Goal: Task Accomplishment & Management: Complete application form

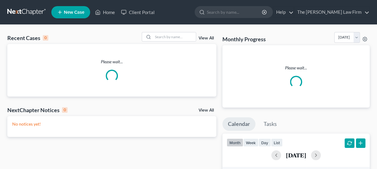
click at [76, 13] on span "New Case" at bounding box center [74, 12] width 20 height 5
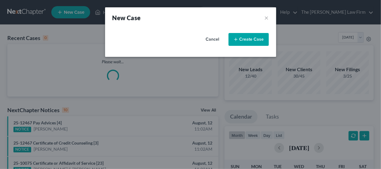
select select "65"
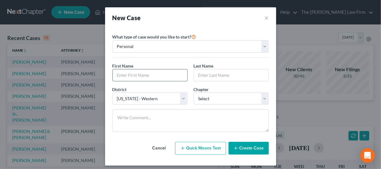
click at [151, 75] on input "text" at bounding box center [150, 75] width 75 height 12
type input "[PERSON_NAME]"
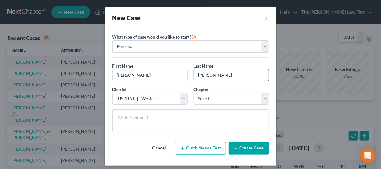
click at [218, 72] on input "[PERSON_NAME]" at bounding box center [231, 75] width 75 height 12
paste input "[PERSON_NAME]"
drag, startPoint x: 236, startPoint y: 75, endPoint x: 216, endPoint y: 72, distance: 20.9
click at [216, 72] on input "[PERSON_NAME] [PERSON_NAME]" at bounding box center [231, 75] width 75 height 12
type input "[PERSON_NAME]"
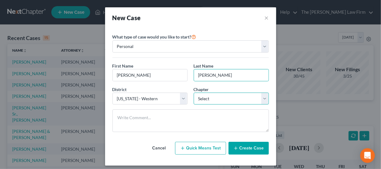
click at [215, 101] on select "Select 7 11 12 13" at bounding box center [231, 99] width 75 height 12
select select "0"
click at [194, 93] on select "Select 7 11 12 13" at bounding box center [231, 99] width 75 height 12
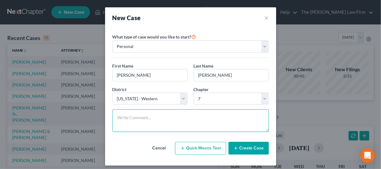
click at [212, 119] on textarea at bounding box center [190, 120] width 156 height 23
type textarea "Ch & district not conf."
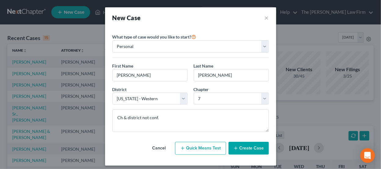
click at [257, 148] on button "Create Case" at bounding box center [248, 148] width 40 height 13
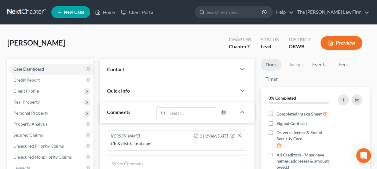
click at [125, 69] on div "Contact" at bounding box center [168, 69] width 137 height 21
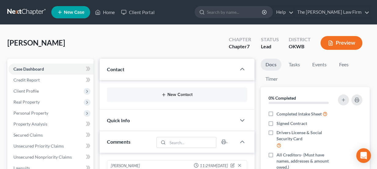
click at [172, 94] on button "New Contact" at bounding box center [177, 94] width 131 height 5
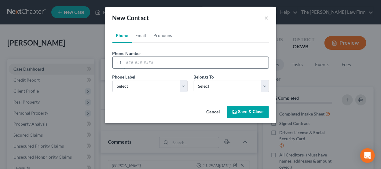
click at [166, 67] on input "tel" at bounding box center [196, 63] width 144 height 12
paste input "[PHONE_NUMBER] [EMAIL_ADDRESS][DOMAIN_NAME]"
drag, startPoint x: 215, startPoint y: 63, endPoint x: 155, endPoint y: 62, distance: 59.3
click at [155, 62] on input "[PHONE_NUMBER] [EMAIL_ADDRESS][DOMAIN_NAME]" at bounding box center [196, 63] width 144 height 12
type input "[PHONE_NUMBER]"
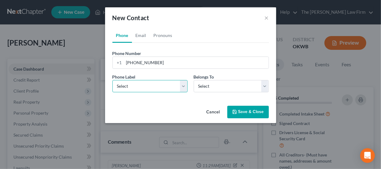
click at [144, 86] on select "Select Mobile Home Work Other" at bounding box center [149, 86] width 75 height 12
select select "0"
click at [112, 80] on select "Select Mobile Home Work Other" at bounding box center [149, 86] width 75 height 12
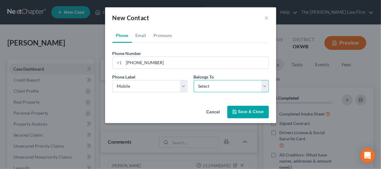
click at [217, 89] on select "Select Client Other" at bounding box center [231, 86] width 75 height 12
select select "0"
click at [194, 80] on select "Select Client Other" at bounding box center [231, 86] width 75 height 12
select select "0"
click at [144, 36] on link "Email" at bounding box center [141, 35] width 18 height 15
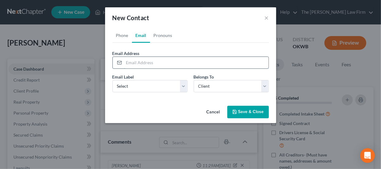
paste input "[EMAIL_ADDRESS][DOMAIN_NAME]"
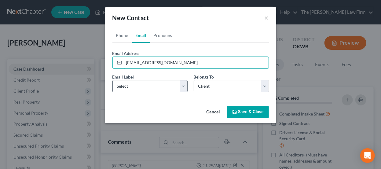
type input "[EMAIL_ADDRESS][DOMAIN_NAME]"
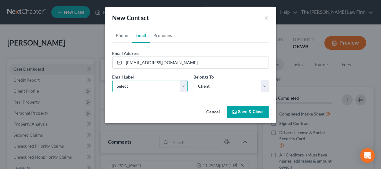
click at [160, 91] on select "Select Home Work Other" at bounding box center [149, 86] width 75 height 12
select select "0"
click at [112, 80] on select "Select Home Work Other" at bounding box center [149, 86] width 75 height 12
click at [247, 113] on button "Save & Close" at bounding box center [248, 112] width 42 height 13
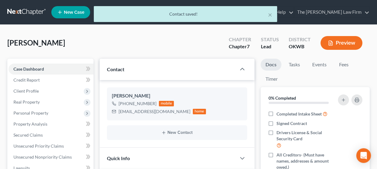
click at [30, 6] on nav "Home New Case Client Portal The [PERSON_NAME] Law Firm [PERSON_NAME][EMAIL_ADDR…" at bounding box center [188, 12] width 377 height 24
click at [29, 10] on div "× Contact saved!" at bounding box center [185, 15] width 377 height 19
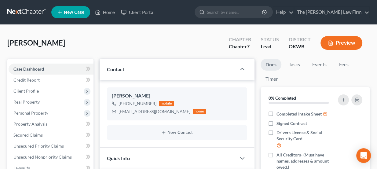
click at [66, 11] on span "New Case" at bounding box center [74, 12] width 20 height 5
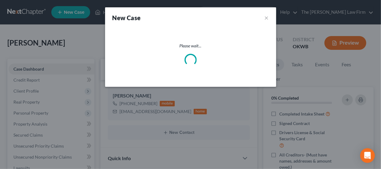
select select "65"
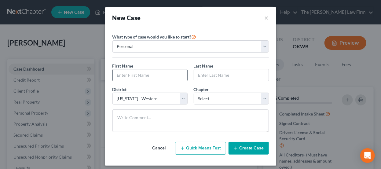
click at [156, 71] on input "text" at bounding box center [150, 75] width 75 height 12
type input "[PERSON_NAME]"
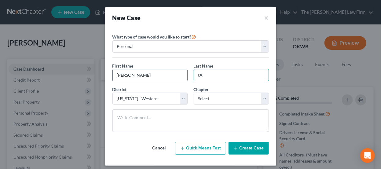
type input "t"
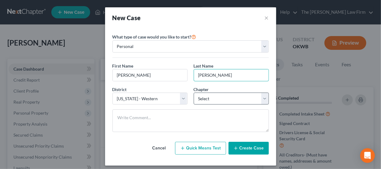
type input "[PERSON_NAME]"
click at [201, 97] on select "Select 7 11 12 13" at bounding box center [231, 99] width 75 height 12
select select "0"
click at [194, 93] on select "Select 7 11 12 13" at bounding box center [231, 99] width 75 height 12
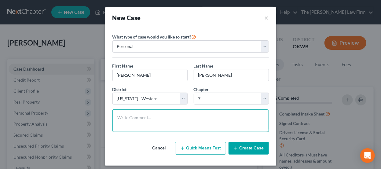
click at [185, 122] on textarea at bounding box center [190, 120] width 156 height 23
type textarea "Ch & district not conf."
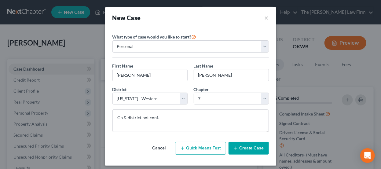
click at [239, 143] on button "Create Case" at bounding box center [248, 148] width 40 height 13
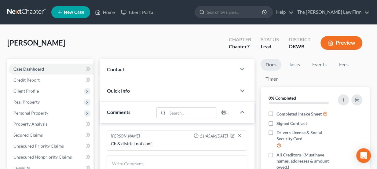
click at [151, 71] on div "Contact" at bounding box center [168, 69] width 137 height 21
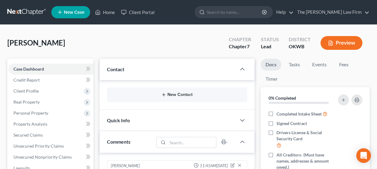
click at [160, 92] on div "New Contact" at bounding box center [177, 94] width 140 height 15
click at [162, 94] on icon "button" at bounding box center [163, 94] width 5 height 5
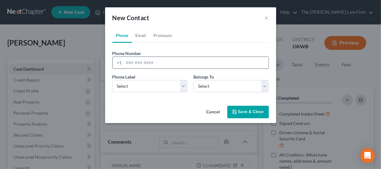
paste input "[EMAIL_ADDRESS][DOMAIN_NAME] [PHONE_NUMBER]"
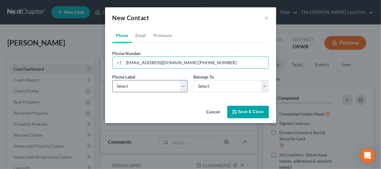
type input "[EMAIL_ADDRESS][DOMAIN_NAME] [PHONE_NUMBER]"
click at [156, 89] on select "Select Mobile Home Work Other" at bounding box center [149, 86] width 75 height 12
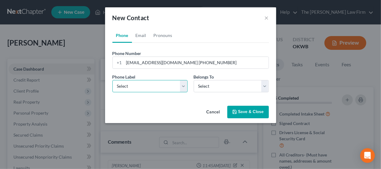
select select "0"
click at [112, 80] on select "Select Mobile Home Work Other" at bounding box center [149, 86] width 75 height 12
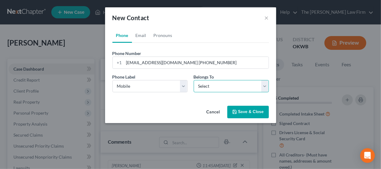
drag, startPoint x: 220, startPoint y: 82, endPoint x: 219, endPoint y: 86, distance: 4.9
click at [220, 82] on select "Select Client Other" at bounding box center [231, 86] width 75 height 12
select select "0"
click at [194, 80] on select "Select Client Other" at bounding box center [231, 86] width 75 height 12
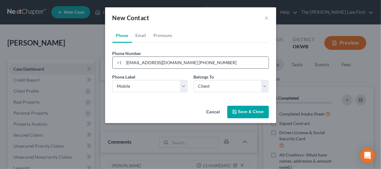
drag, startPoint x: 213, startPoint y: 64, endPoint x: 209, endPoint y: 65, distance: 4.0
click at [209, 65] on input "[EMAIL_ADDRESS][DOMAIN_NAME] [PHONE_NUMBER]" at bounding box center [196, 63] width 144 height 12
drag, startPoint x: 173, startPoint y: 63, endPoint x: 124, endPoint y: 59, distance: 49.9
click at [124, 59] on input "[EMAIL_ADDRESS][DOMAIN_NAME] [PHONE_NUMBER]" at bounding box center [196, 63] width 144 height 12
type input "[PHONE_NUMBER]"
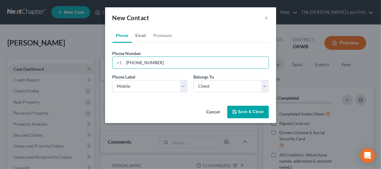
click at [144, 36] on link "Email" at bounding box center [141, 35] width 18 height 15
paste input "[EMAIL_ADDRESS][DOMAIN_NAME]"
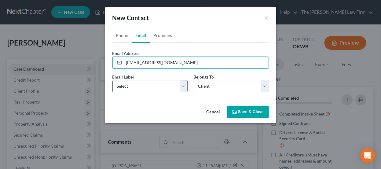
type input "[EMAIL_ADDRESS][DOMAIN_NAME]"
click at [145, 87] on select "Select Home Work Other" at bounding box center [149, 86] width 75 height 12
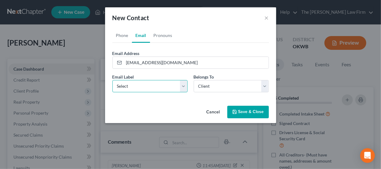
select select "0"
click at [112, 80] on select "Select Home Work Other" at bounding box center [149, 86] width 75 height 12
click at [238, 110] on button "Save & Close" at bounding box center [248, 112] width 42 height 13
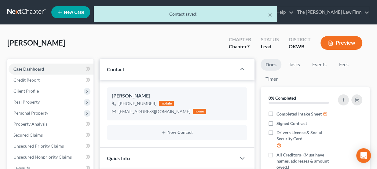
click at [39, 10] on div "× Contact saved!" at bounding box center [185, 15] width 377 height 19
click at [31, 11] on div "× Contact saved!" at bounding box center [185, 15] width 377 height 19
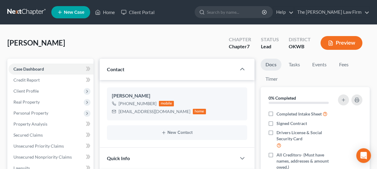
click at [69, 8] on link "New Case" at bounding box center [70, 12] width 39 height 12
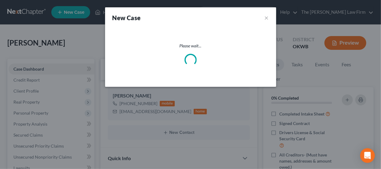
select select "65"
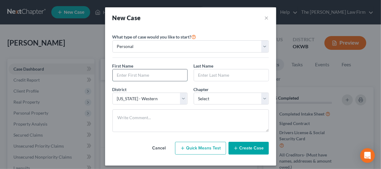
click at [145, 75] on input "text" at bounding box center [150, 75] width 75 height 12
type input "G"
type input "Tyle"
type input "r"
click at [145, 75] on input "Tyle" at bounding box center [150, 75] width 75 height 12
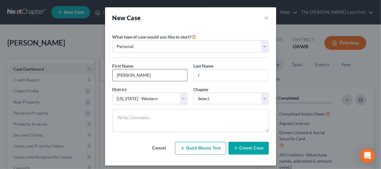
type input "[PERSON_NAME]"
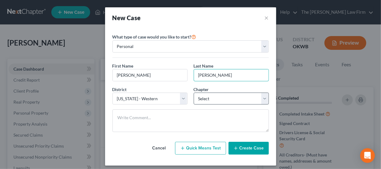
type input "[PERSON_NAME]"
click at [211, 98] on select "Select 7 11 12 13" at bounding box center [231, 99] width 75 height 12
select select "0"
click at [194, 93] on select "Select 7 11 12 13" at bounding box center [231, 99] width 75 height 12
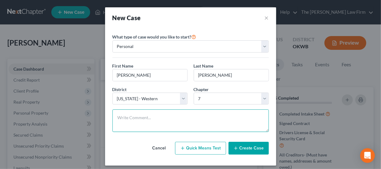
click at [202, 121] on textarea at bounding box center [190, 120] width 156 height 23
type textarea "Ch & district not conf."
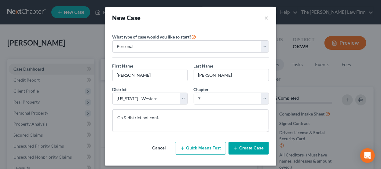
click at [253, 142] on button "Create Case" at bounding box center [248, 148] width 40 height 13
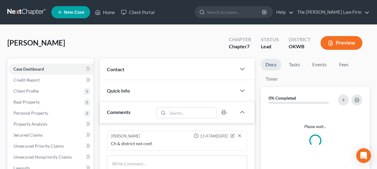
click at [162, 69] on div "Contact" at bounding box center [168, 69] width 137 height 21
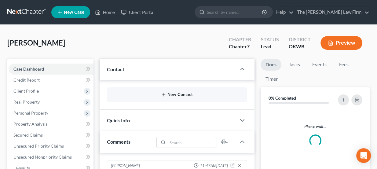
click at [160, 96] on button "New Contact" at bounding box center [177, 94] width 131 height 5
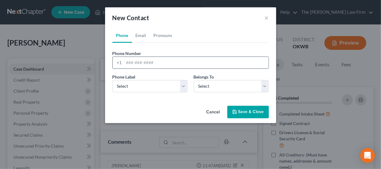
paste input "[EMAIL_ADDRESS][DOMAIN_NAME] 4056958118"
drag, startPoint x: 178, startPoint y: 62, endPoint x: 136, endPoint y: 64, distance: 42.2
click at [125, 64] on input "[EMAIL_ADDRESS][DOMAIN_NAME] 4056958118" at bounding box center [196, 63] width 144 height 12
type input "4056958118"
click at [141, 94] on div "Phone Label * Select Mobile Home Work Other Belongs To * Select Client Other" at bounding box center [190, 86] width 162 height 24
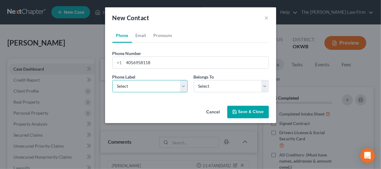
click at [140, 89] on select "Select Mobile Home Work Other" at bounding box center [149, 86] width 75 height 12
click at [112, 80] on select "Select Mobile Home Work Other" at bounding box center [149, 86] width 75 height 12
drag, startPoint x: 151, startPoint y: 85, endPoint x: 153, endPoint y: 91, distance: 6.7
click at [151, 85] on select "Select Mobile Home Work Other" at bounding box center [149, 86] width 75 height 12
select select "0"
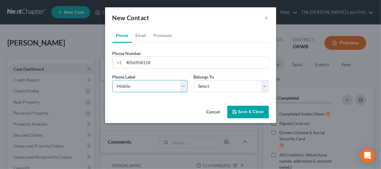
click at [112, 80] on select "Select Mobile Home Work Other" at bounding box center [149, 86] width 75 height 12
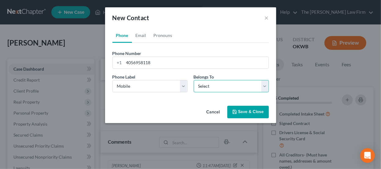
drag, startPoint x: 221, startPoint y: 88, endPoint x: 221, endPoint y: 91, distance: 3.1
click at [221, 88] on select "Select Client Other" at bounding box center [231, 86] width 75 height 12
select select "0"
click at [194, 80] on select "Select Client Other" at bounding box center [231, 86] width 75 height 12
select select "0"
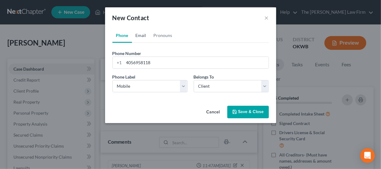
click at [137, 33] on link "Email" at bounding box center [141, 35] width 18 height 15
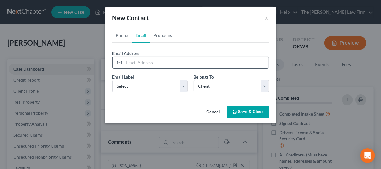
paste input "[EMAIL_ADDRESS][DOMAIN_NAME]"
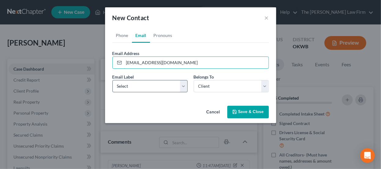
type input "[EMAIL_ADDRESS][DOMAIN_NAME]"
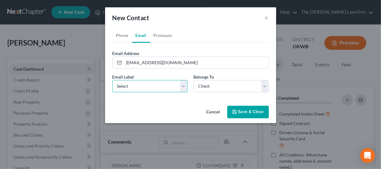
drag, startPoint x: 154, startPoint y: 86, endPoint x: 154, endPoint y: 91, distance: 4.9
click at [154, 86] on select "Select Home Work Other" at bounding box center [149, 86] width 75 height 12
select select "0"
click at [112, 80] on select "Select Home Work Other" at bounding box center [149, 86] width 75 height 12
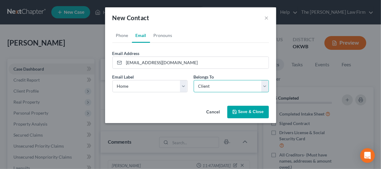
drag, startPoint x: 230, startPoint y: 85, endPoint x: 236, endPoint y: 91, distance: 9.3
click at [230, 85] on select "Select Client Other" at bounding box center [231, 86] width 75 height 12
drag, startPoint x: 179, startPoint y: 95, endPoint x: 231, endPoint y: 101, distance: 52.9
click at [179, 96] on div "Email Label Select Home Work Other Belongs To * Select Client Other" at bounding box center [190, 86] width 162 height 24
drag, startPoint x: 253, startPoint y: 109, endPoint x: 254, endPoint y: 117, distance: 8.7
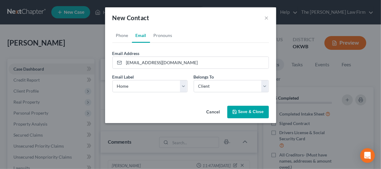
click at [253, 109] on button "Save & Close" at bounding box center [248, 112] width 42 height 13
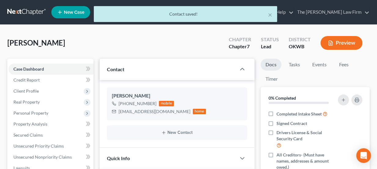
click at [37, 14] on div "× Contact saved!" at bounding box center [185, 15] width 377 height 19
click at [31, 12] on div "× Contact saved!" at bounding box center [185, 15] width 377 height 19
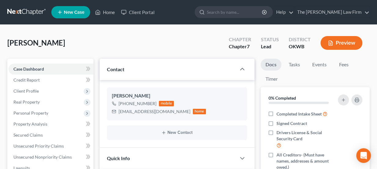
click at [33, 13] on link at bounding box center [26, 12] width 39 height 11
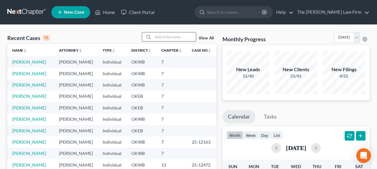
click at [169, 35] on input "search" at bounding box center [174, 36] width 43 height 9
type input "gibbs"
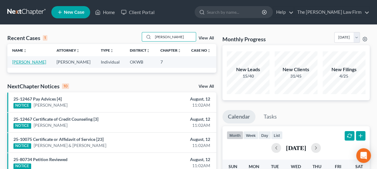
click at [33, 63] on link "[PERSON_NAME]" at bounding box center [29, 61] width 34 height 5
select select "4"
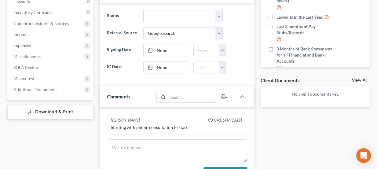
scroll to position [222, 0]
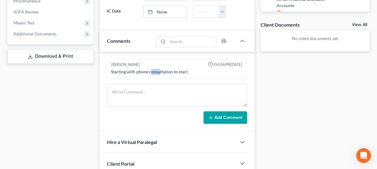
drag, startPoint x: 150, startPoint y: 73, endPoint x: 171, endPoint y: 73, distance: 21.7
click at [167, 73] on div "Starting with phone consultation to start." at bounding box center [177, 71] width 135 height 9
click at [173, 72] on div "Starting with phone consultation to start." at bounding box center [177, 72] width 133 height 6
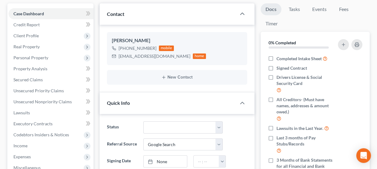
scroll to position [0, 0]
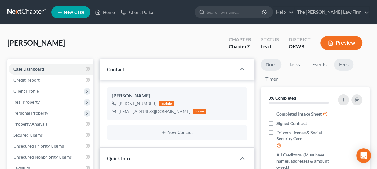
click at [340, 63] on link "Fees" at bounding box center [344, 65] width 20 height 12
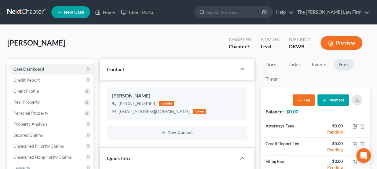
click at [26, 16] on link at bounding box center [26, 12] width 39 height 11
